Goal: Information Seeking & Learning: Learn about a topic

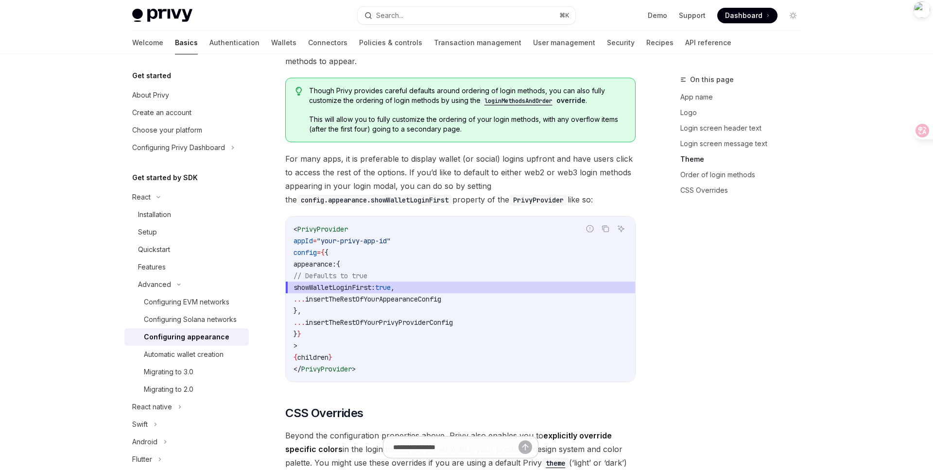
scroll to position [1810, 0]
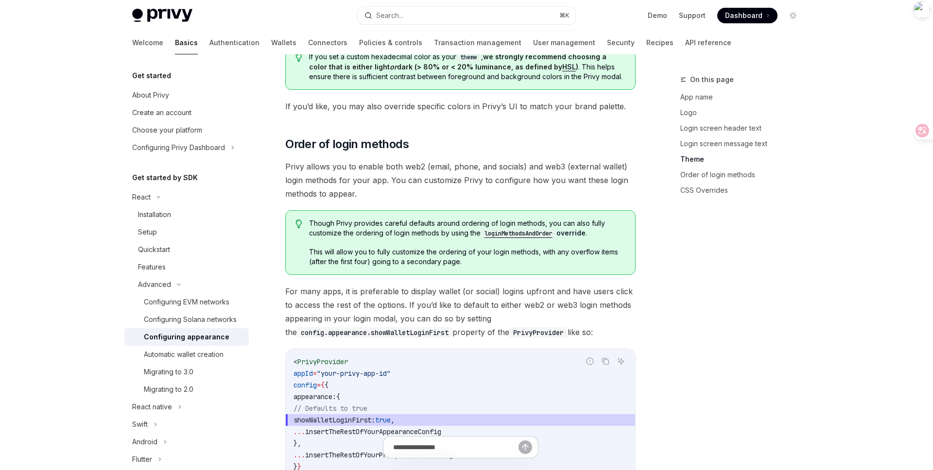
click at [748, 267] on div "On this page App name Logo Login screen header text Login screen message text T…" at bounding box center [735, 272] width 148 height 397
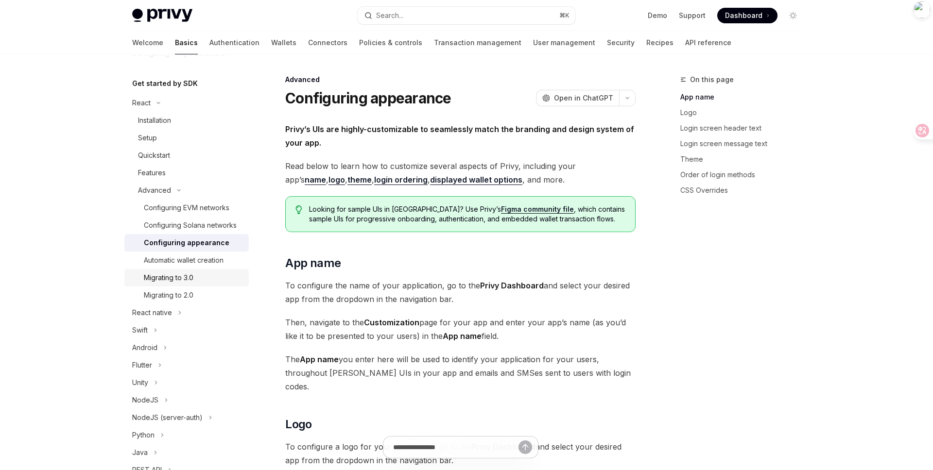
scroll to position [94, 0]
click at [192, 282] on div "Migrating to 3.0" at bounding box center [169, 279] width 50 height 12
type textarea "*"
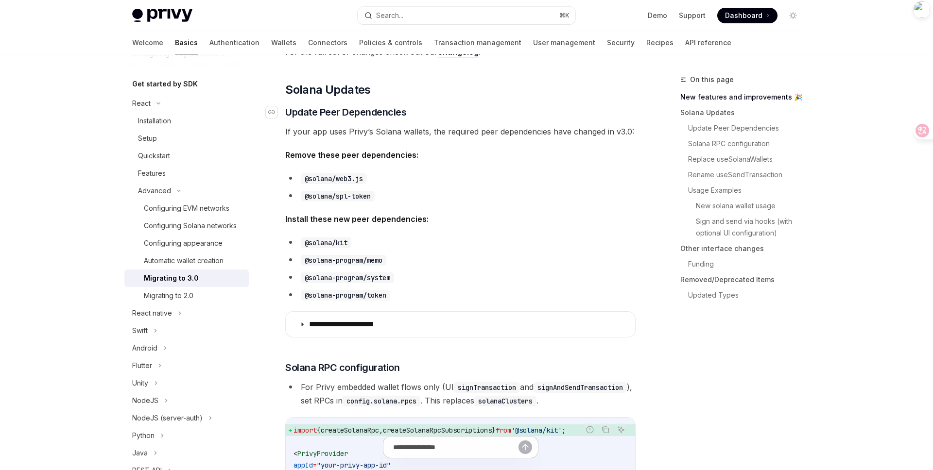
scroll to position [257, 0]
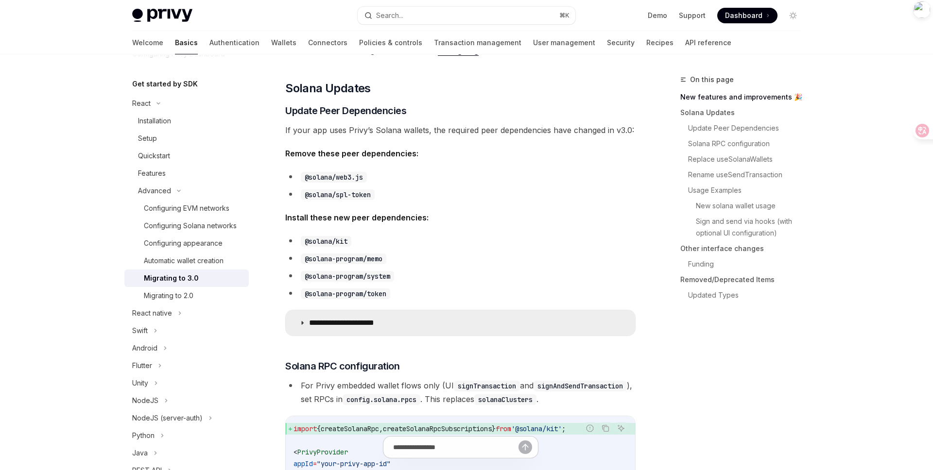
click at [302, 325] on icon at bounding box center [302, 323] width 6 height 6
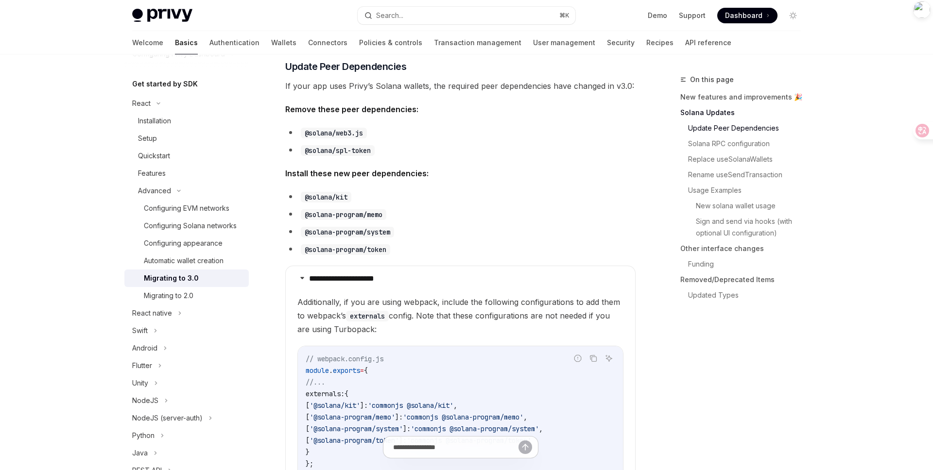
scroll to position [301, 0]
copy code "@solana/kit"
drag, startPoint x: 352, startPoint y: 196, endPoint x: 306, endPoint y: 197, distance: 46.2
click at [306, 197] on code "@solana/kit" at bounding box center [326, 196] width 51 height 11
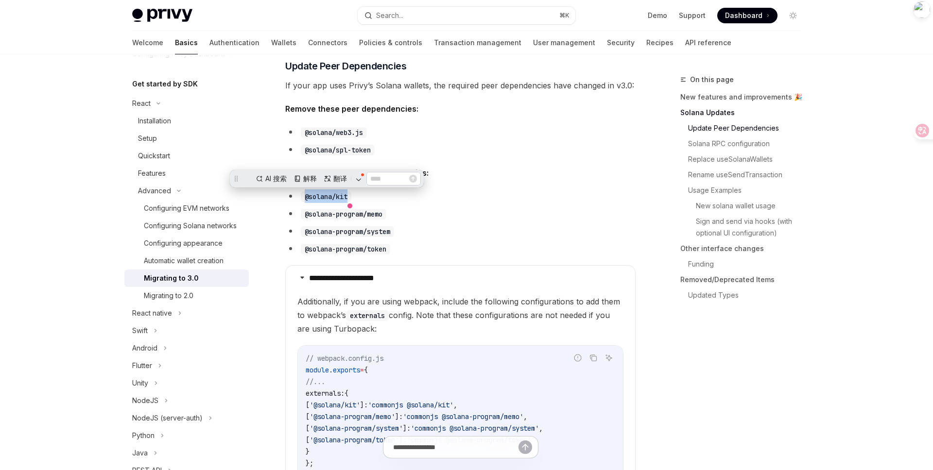
click at [593, 244] on li "@solana-program/token" at bounding box center [460, 249] width 350 height 14
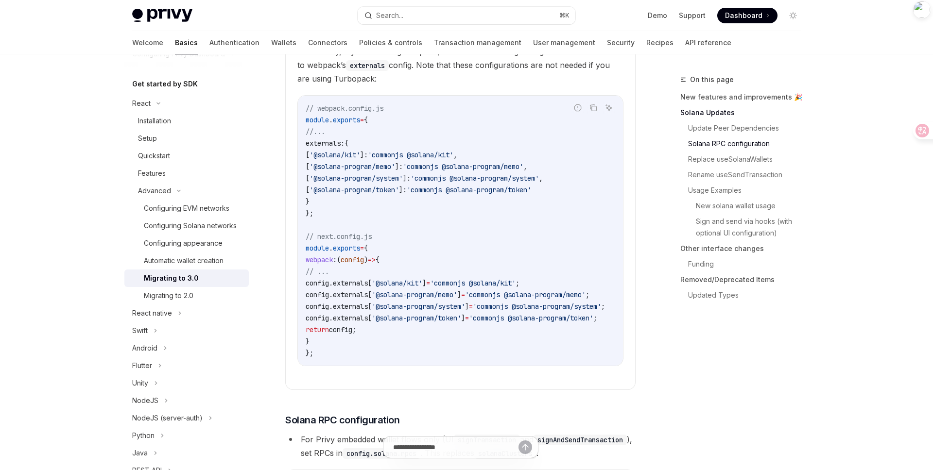
scroll to position [570, 0]
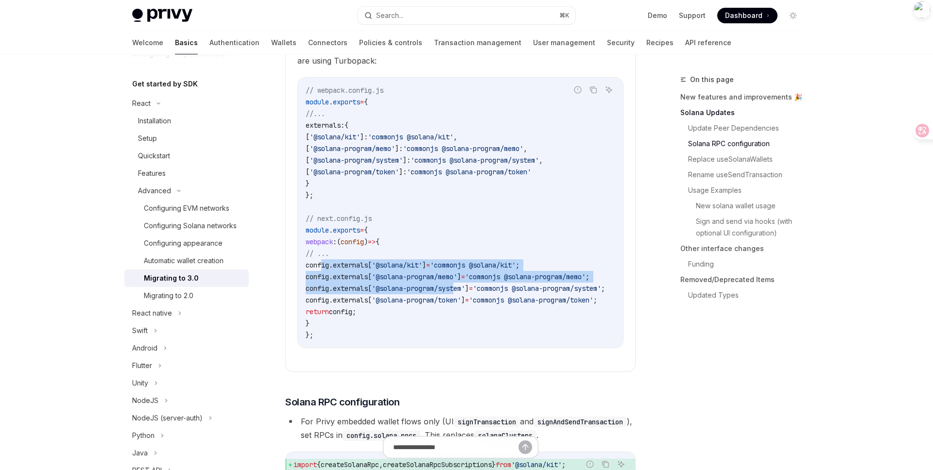
drag, startPoint x: 320, startPoint y: 264, endPoint x: 477, endPoint y: 294, distance: 159.3
click at [477, 294] on code "// webpack.config.js module . exports = { //... externals: { [ '@solana/kit' ]:…" at bounding box center [467, 213] width 323 height 257
click at [450, 321] on code "// webpack.config.js module . exports = { //... externals: { [ '@solana/kit' ]:…" at bounding box center [467, 213] width 323 height 257
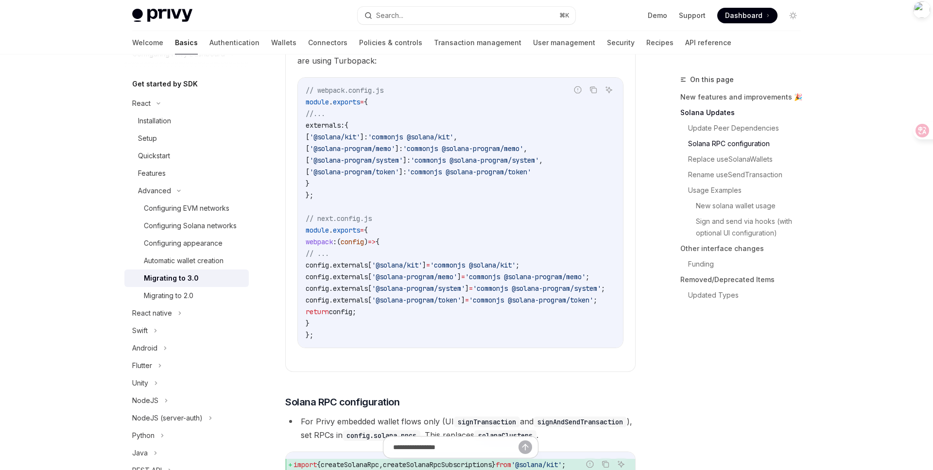
click at [445, 315] on code "// webpack.config.js module . exports = { //... externals: { [ '@solana/kit' ]:…" at bounding box center [467, 213] width 323 height 257
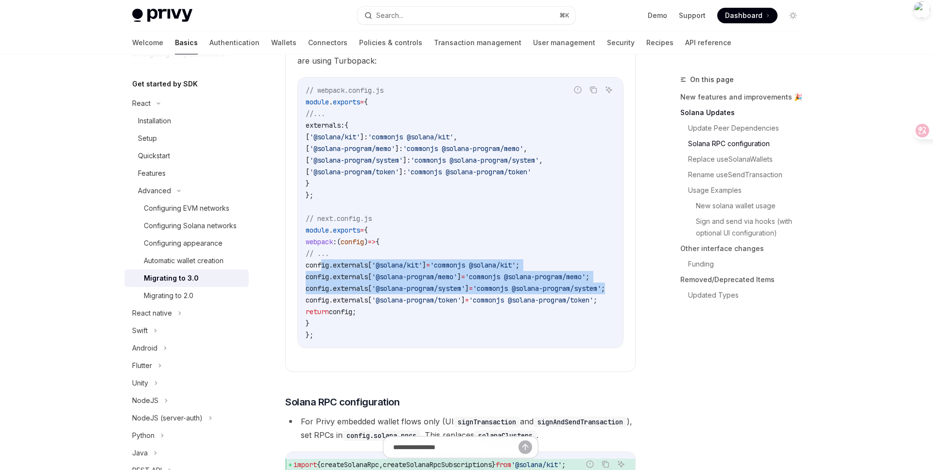
scroll to position [0, 45]
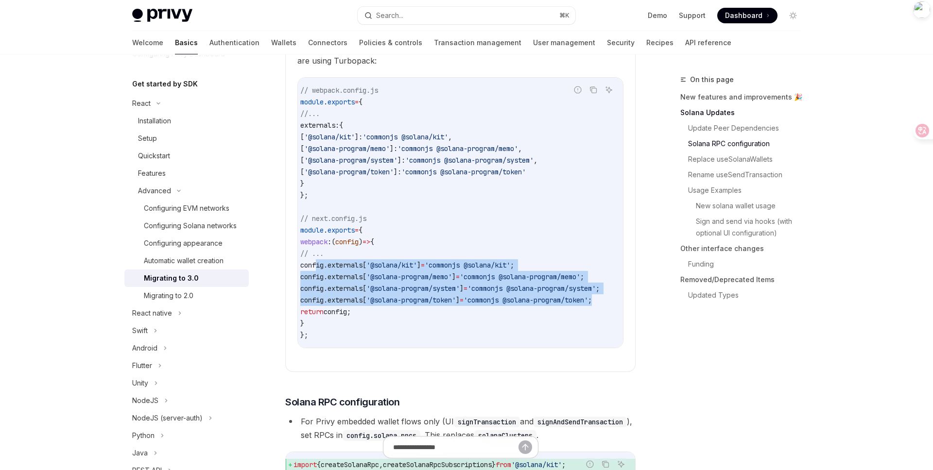
copy code "config . externals [ '@solana/kit' ] = 'commonjs @solana/kit' ; config . extern…"
drag, startPoint x: 321, startPoint y: 263, endPoint x: 590, endPoint y: 302, distance: 271.9
click at [590, 302] on code "// webpack.config.js module . exports = { //... externals: { [ '@solana/kit' ]:…" at bounding box center [461, 213] width 323 height 257
click at [545, 325] on code "// webpack.config.js module . exports = { //... externals: { [ '@solana/kit' ]:…" at bounding box center [461, 213] width 323 height 257
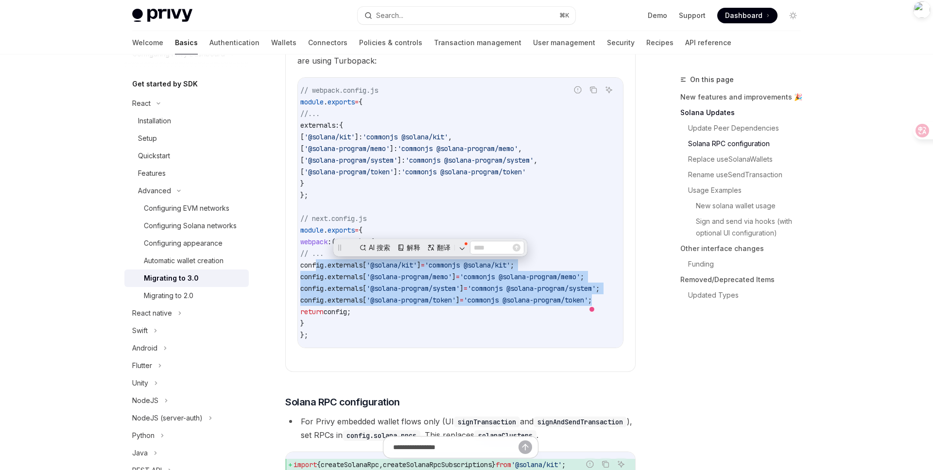
click at [545, 325] on code "// webpack.config.js module . exports = { //... externals: { [ '@solana/kit' ]:…" at bounding box center [461, 213] width 323 height 257
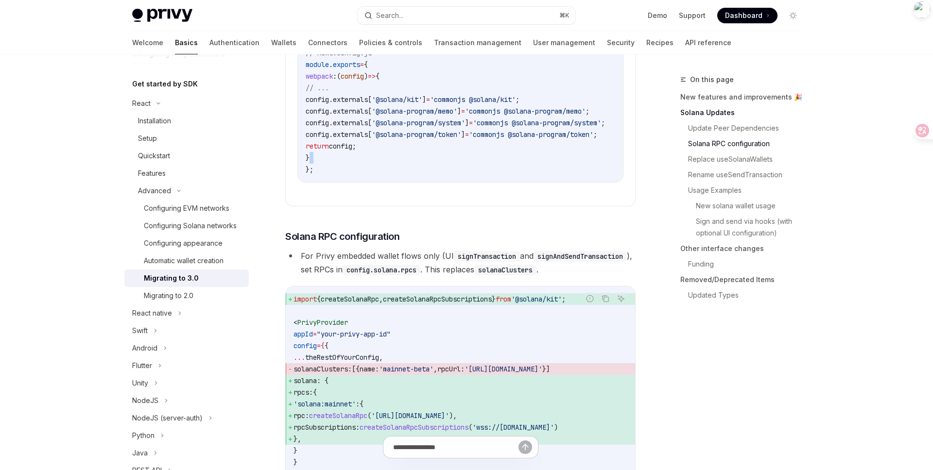
click at [704, 366] on div "On this page New features and improvements 🎉 Solana Updates Update Peer Depende…" at bounding box center [735, 272] width 148 height 397
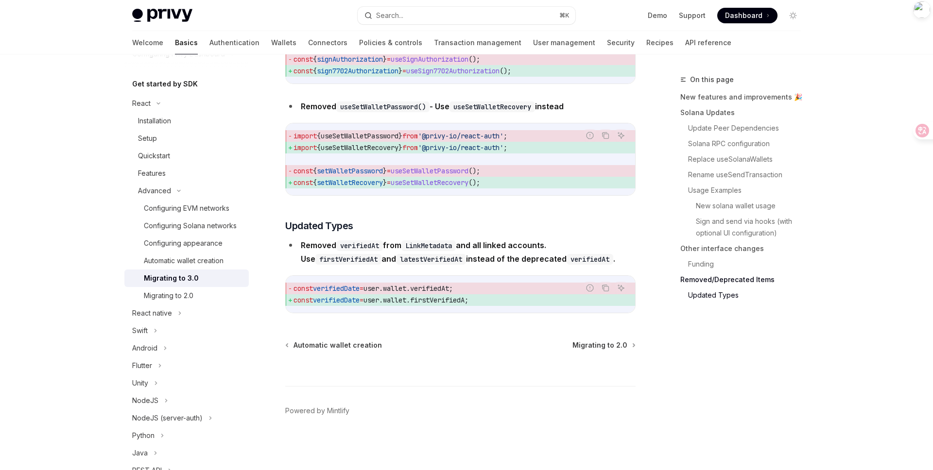
scroll to position [4650, 0]
click at [468, 301] on span ";" at bounding box center [467, 300] width 4 height 9
drag, startPoint x: 486, startPoint y: 301, endPoint x: 472, endPoint y: 301, distance: 13.6
click at [472, 301] on span "const verifiedDate = user . wallet . firstVerifiedA ;" at bounding box center [461, 300] width 334 height 12
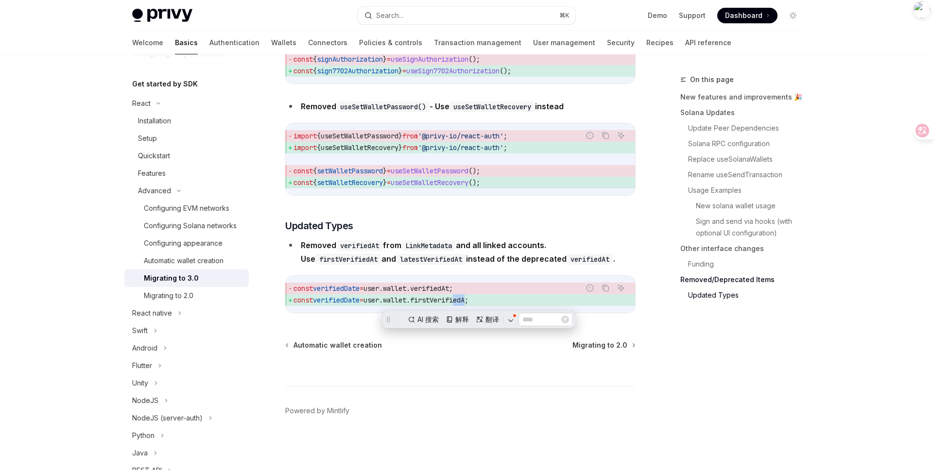
scroll to position [0, 0]
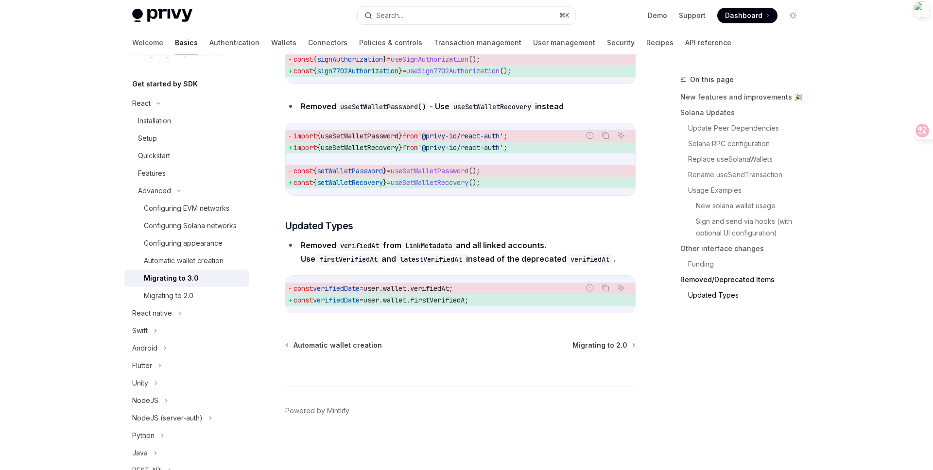
click at [459, 302] on span "firstVerifiedA" at bounding box center [437, 300] width 54 height 9
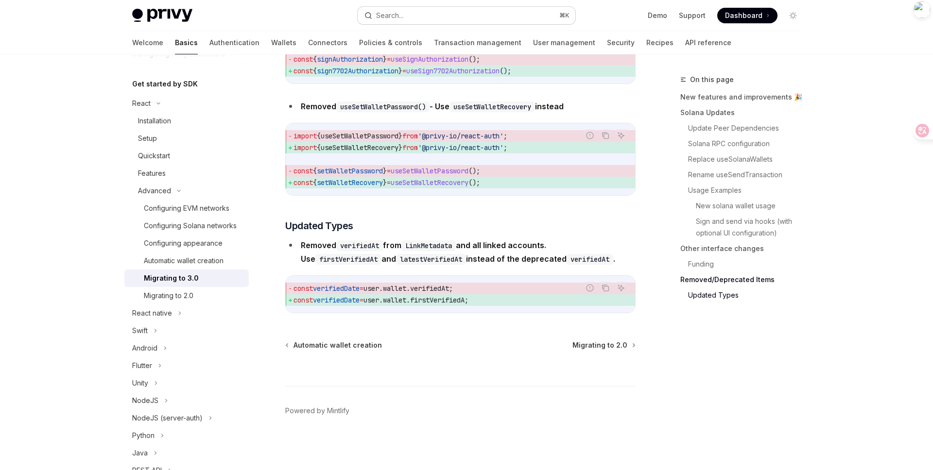
click at [431, 13] on button "Search... ⌘ K" at bounding box center [467, 15] width 218 height 17
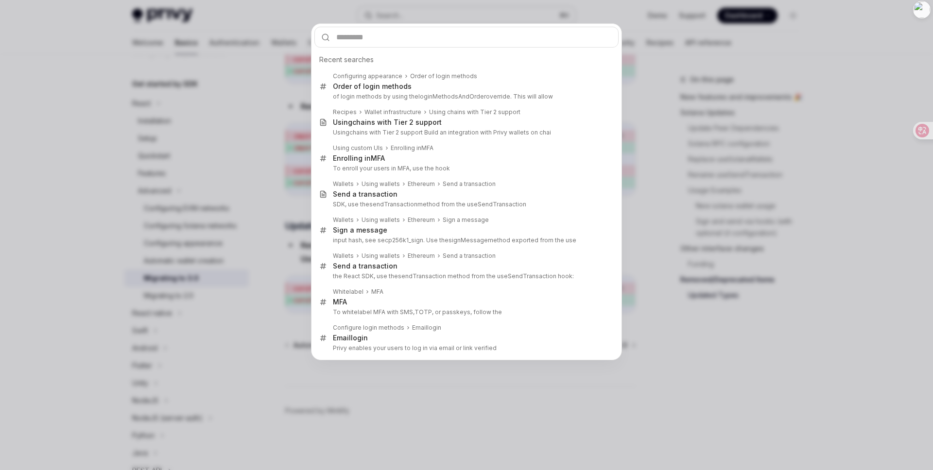
type input "**********"
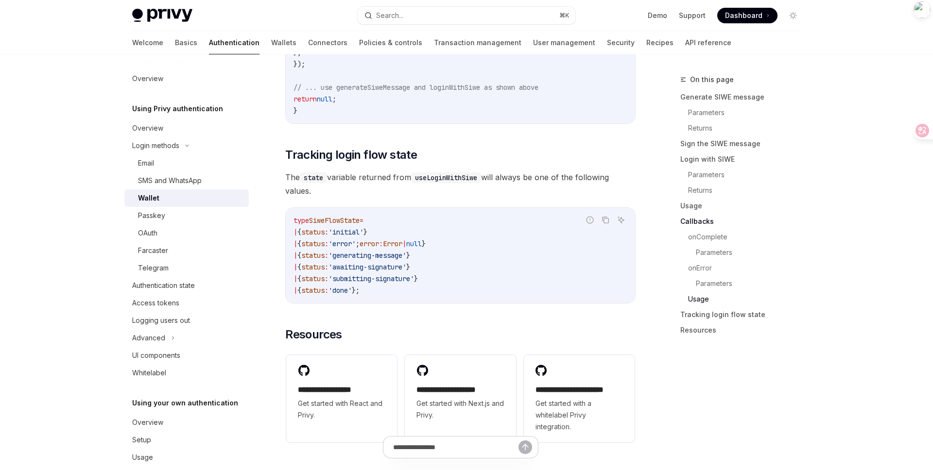
scroll to position [2366, 0]
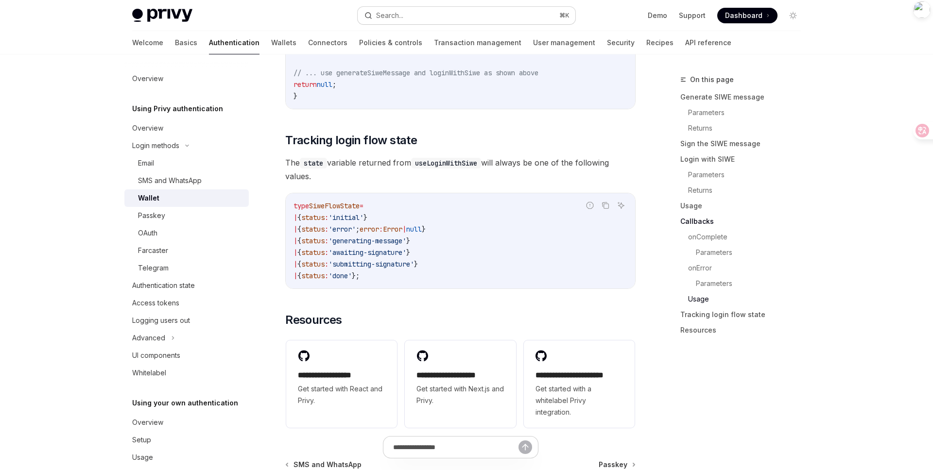
click at [452, 14] on button "Search... ⌘ K" at bounding box center [467, 15] width 218 height 17
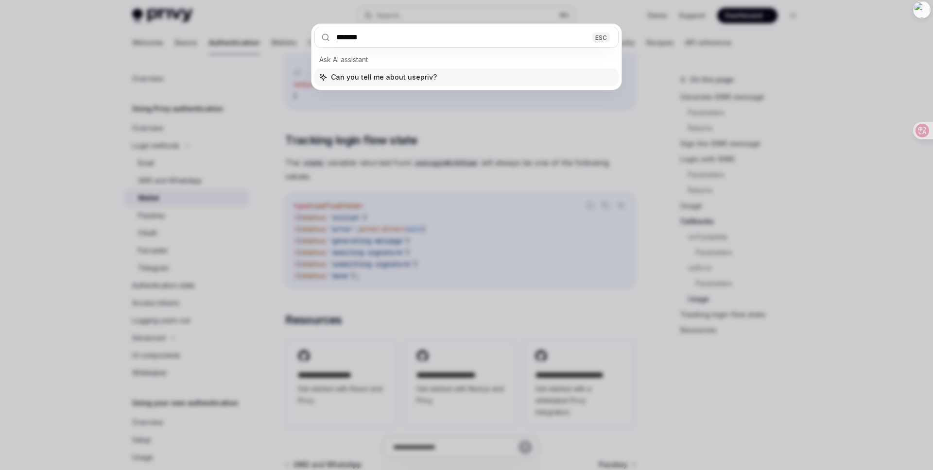
type input "********"
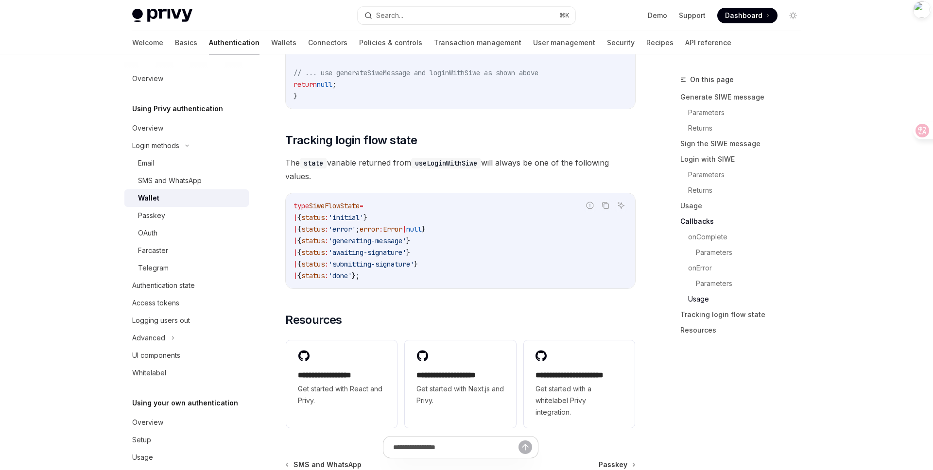
type textarea "*"
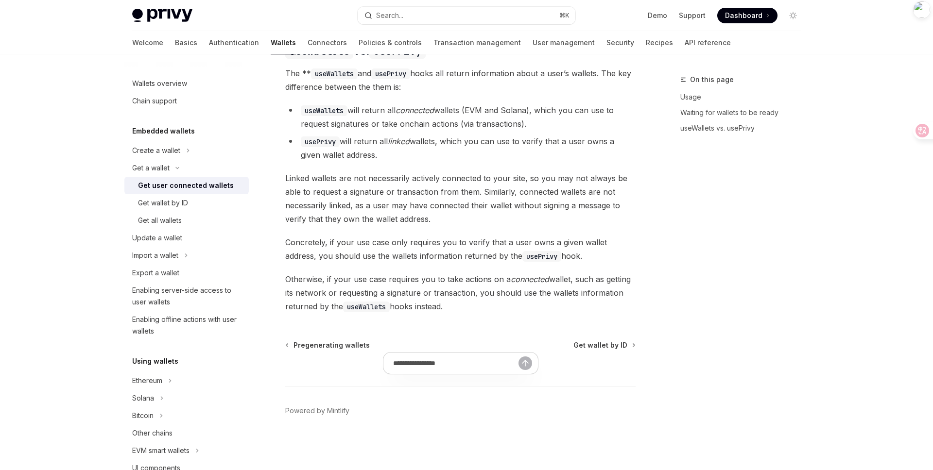
scroll to position [798, 0]
